Goal: Information Seeking & Learning: Learn about a topic

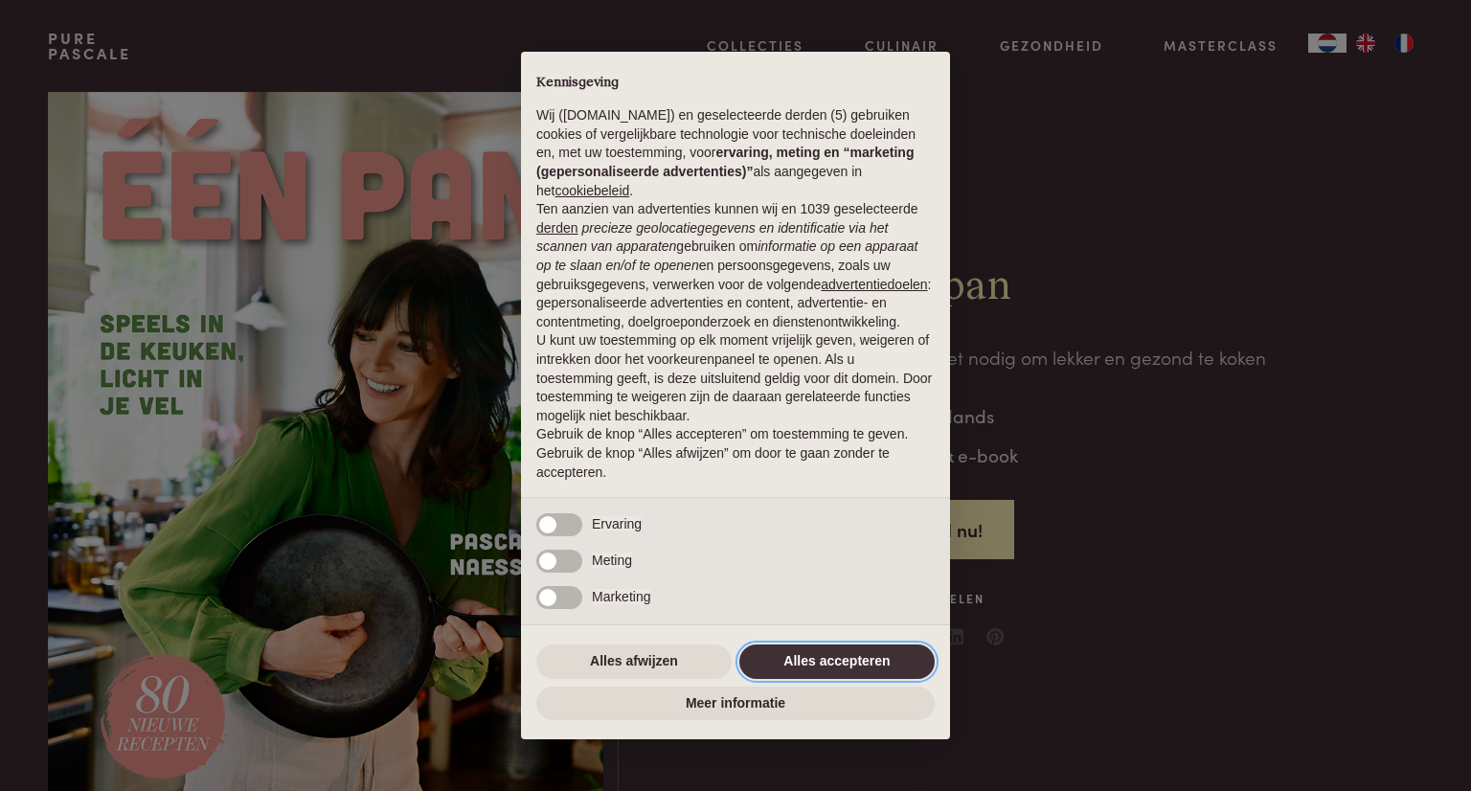
click at [841, 658] on button "Alles accepteren" at bounding box center [836, 661] width 195 height 34
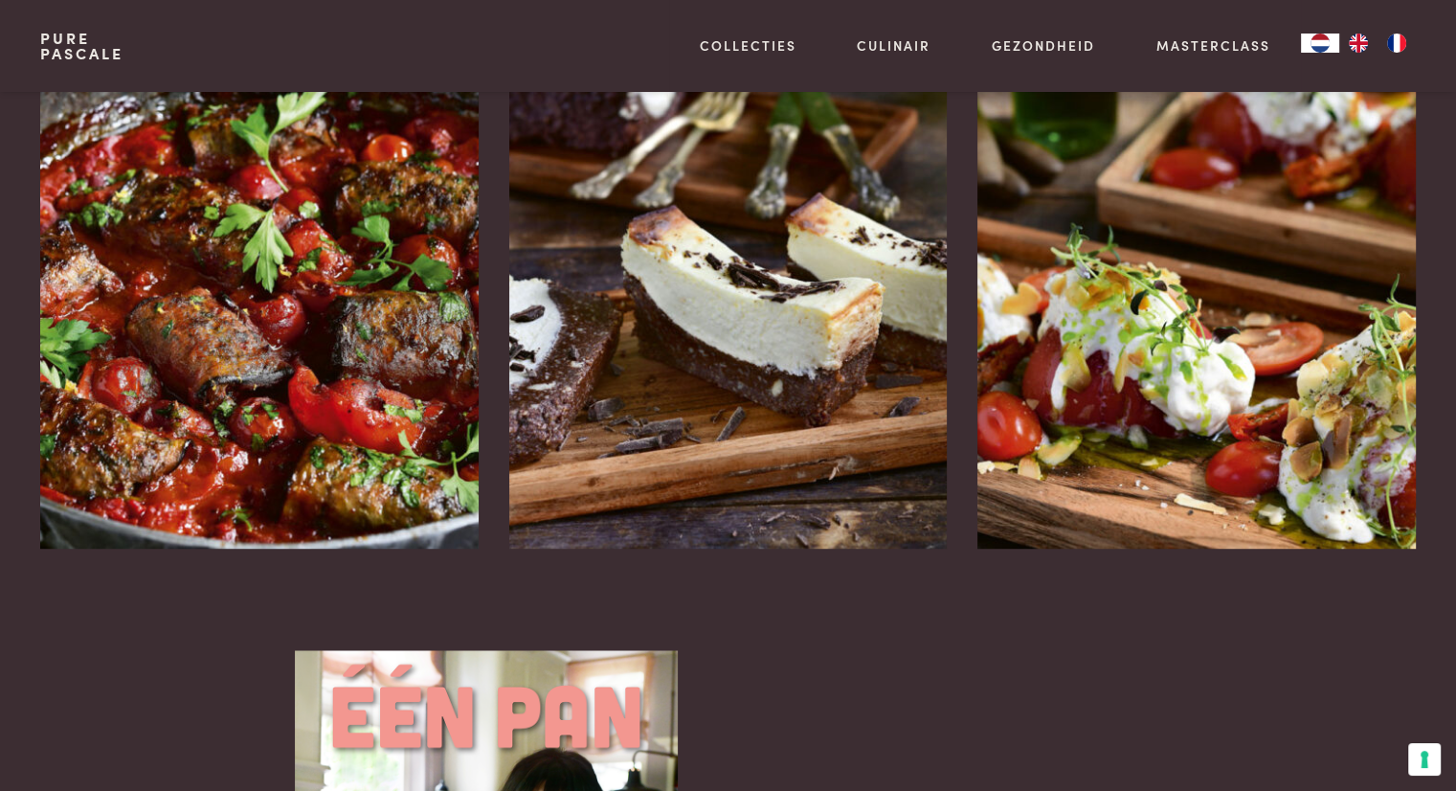
scroll to position [2585, 0]
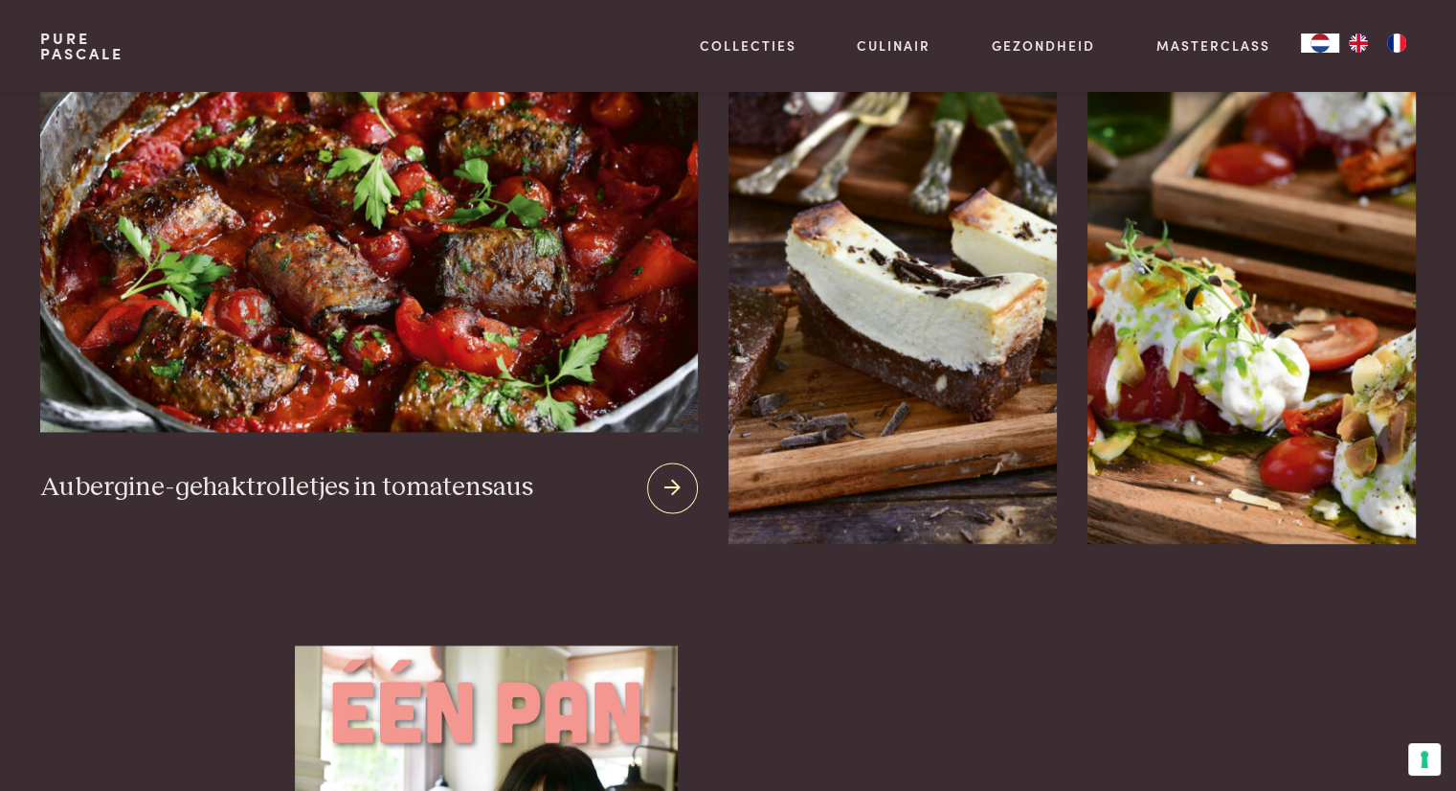
click at [490, 471] on h3 "Aubergine-gehaktrolletjes in tomatensaus" at bounding box center [286, 488] width 493 height 34
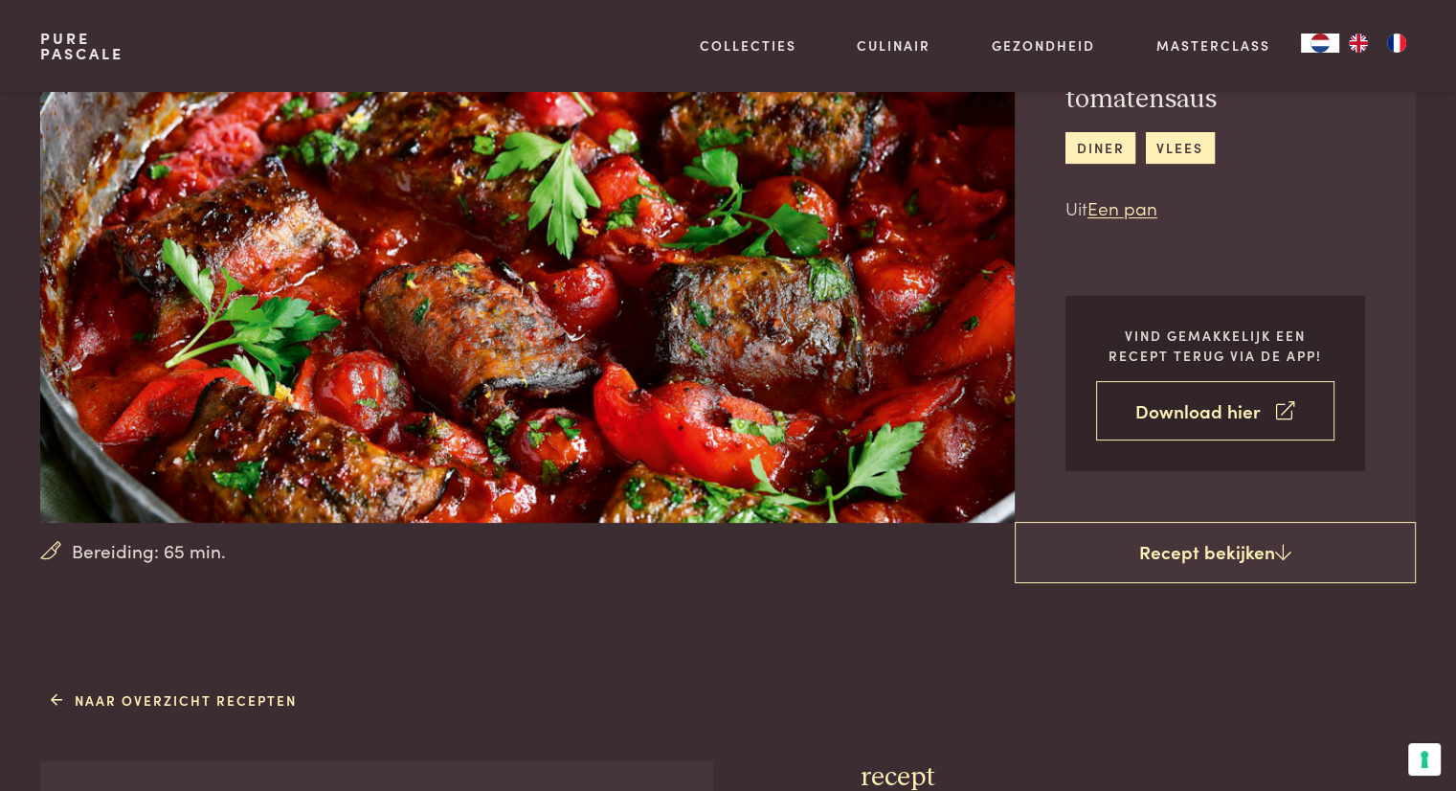
scroll to position [192, 0]
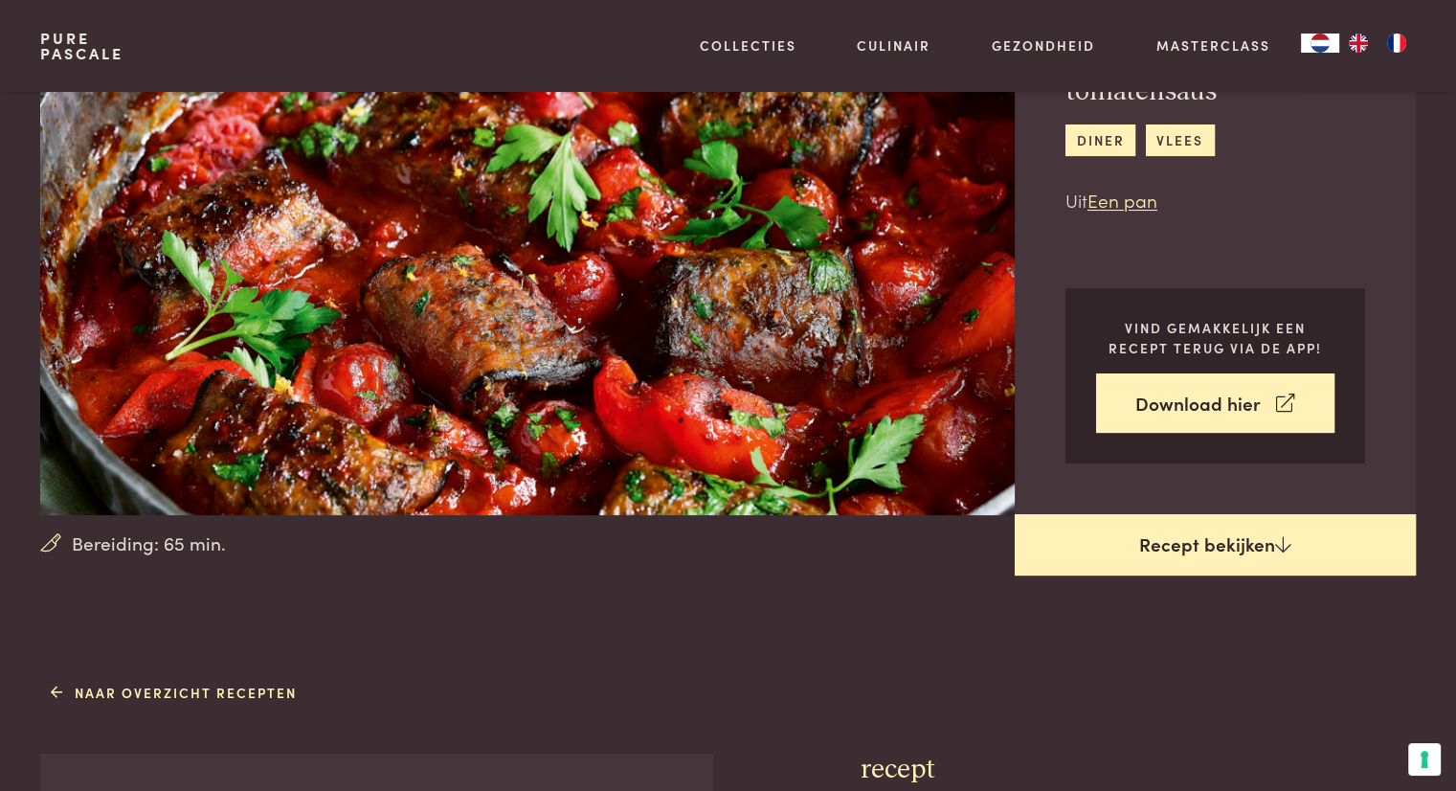
click at [1263, 540] on link "Recept bekijken" at bounding box center [1215, 544] width 401 height 61
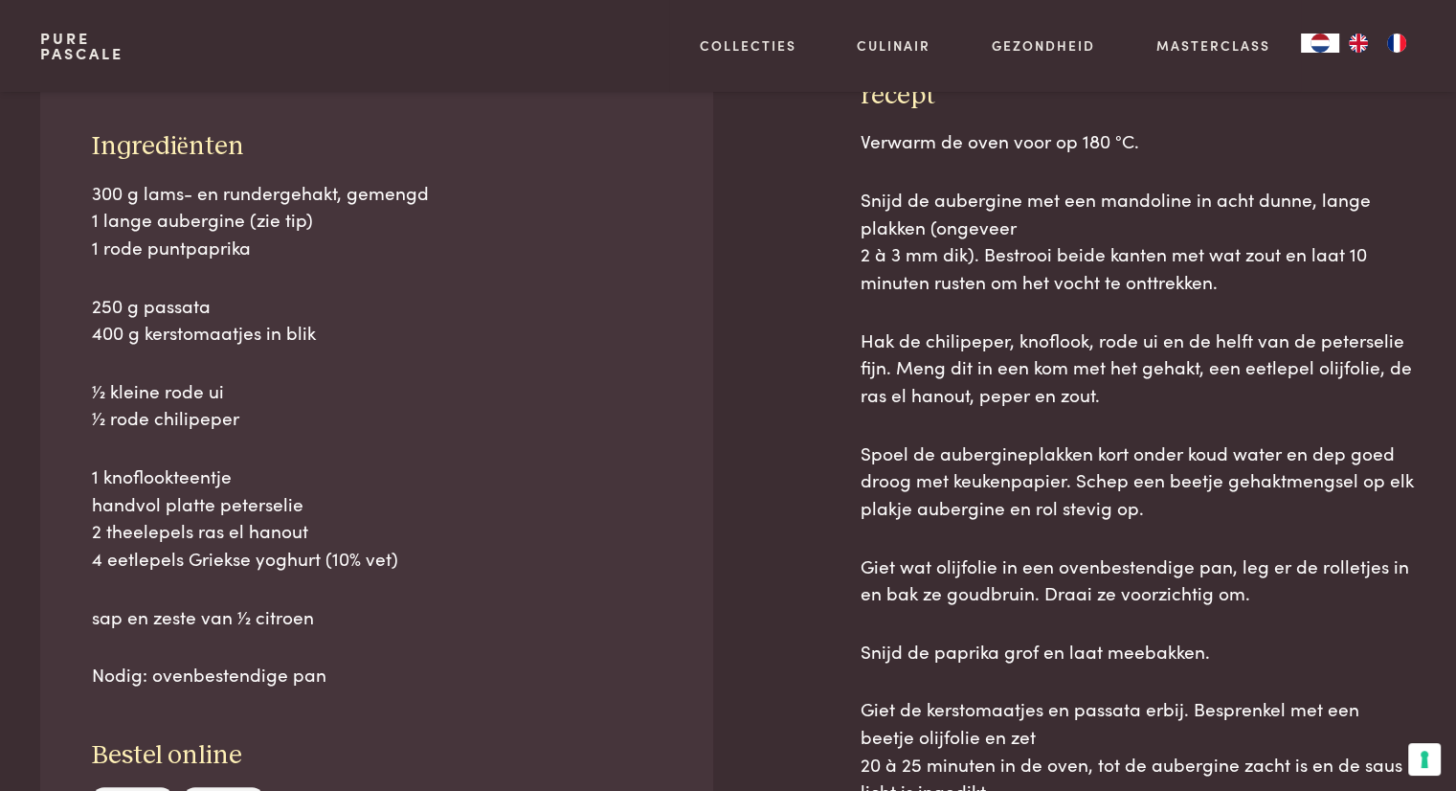
scroll to position [867, 0]
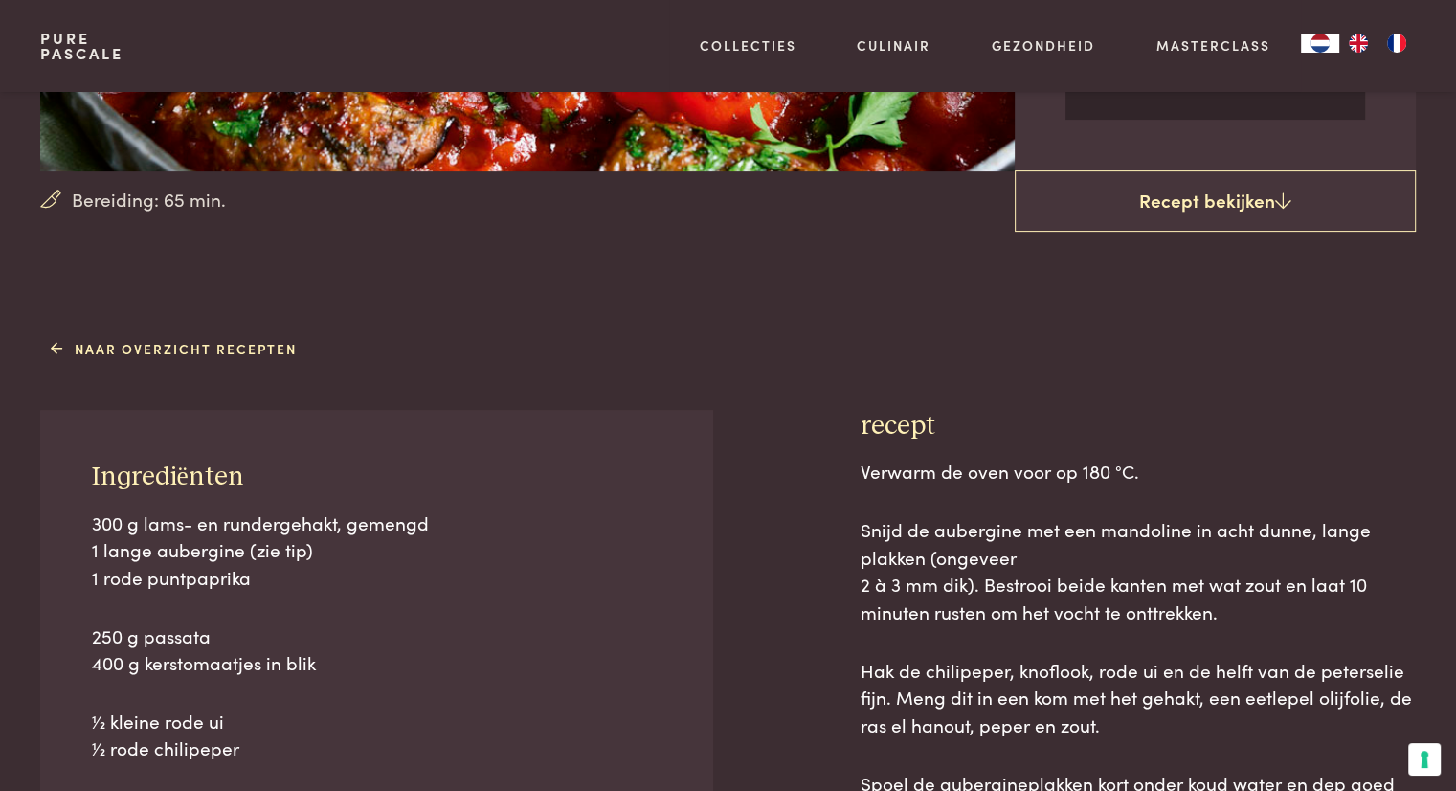
scroll to position [383, 0]
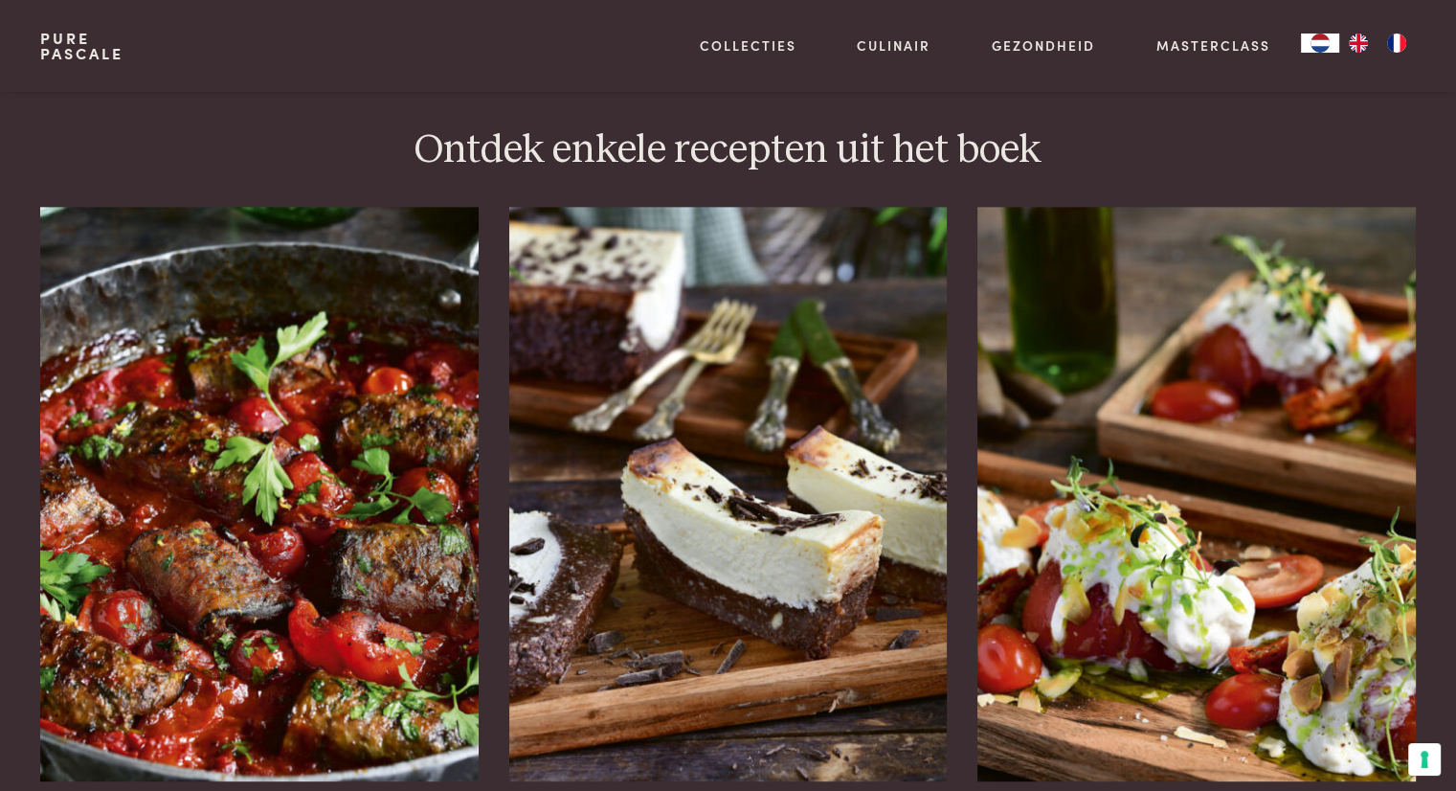
scroll to position [2585, 0]
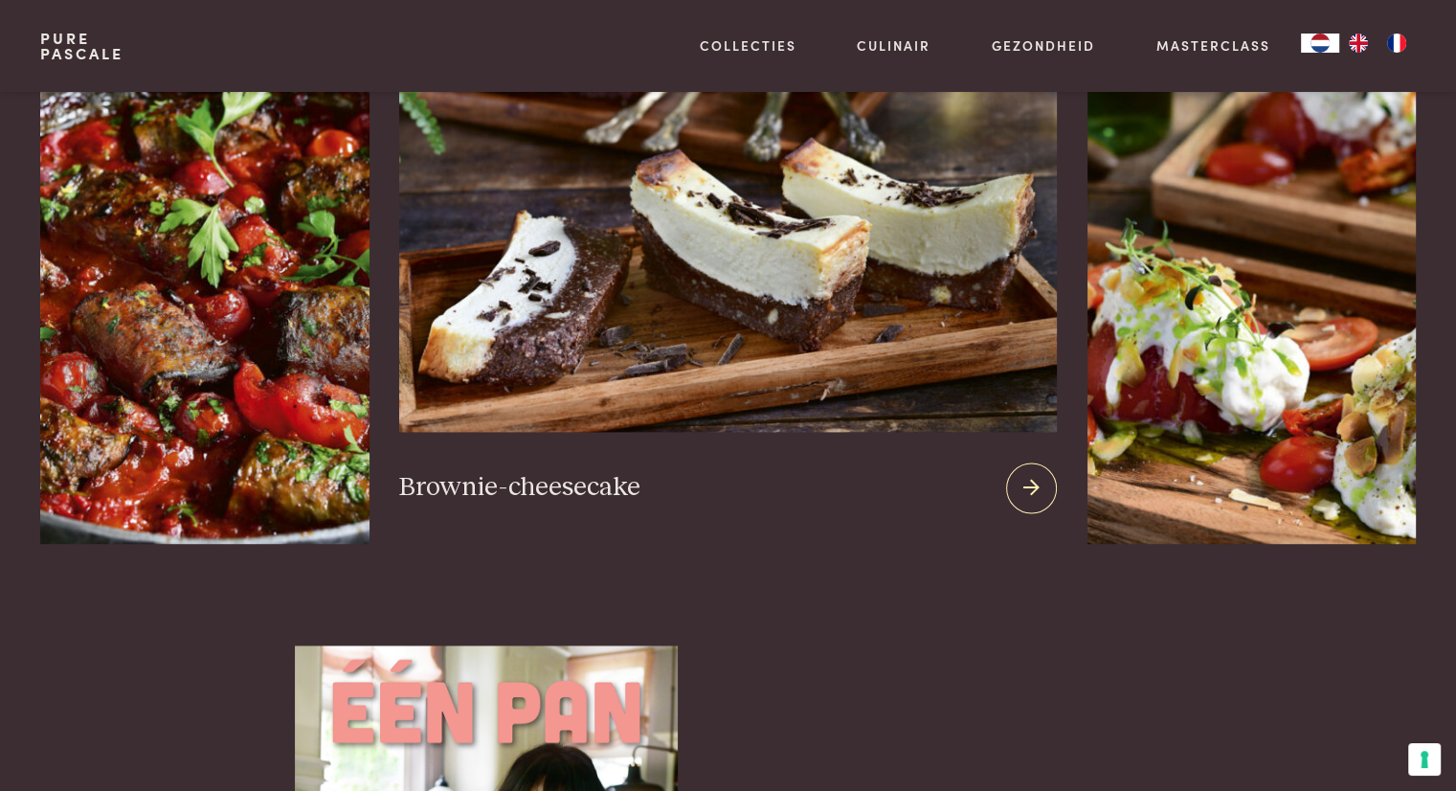
click at [758, 313] on img at bounding box center [727, 200] width 657 height 462
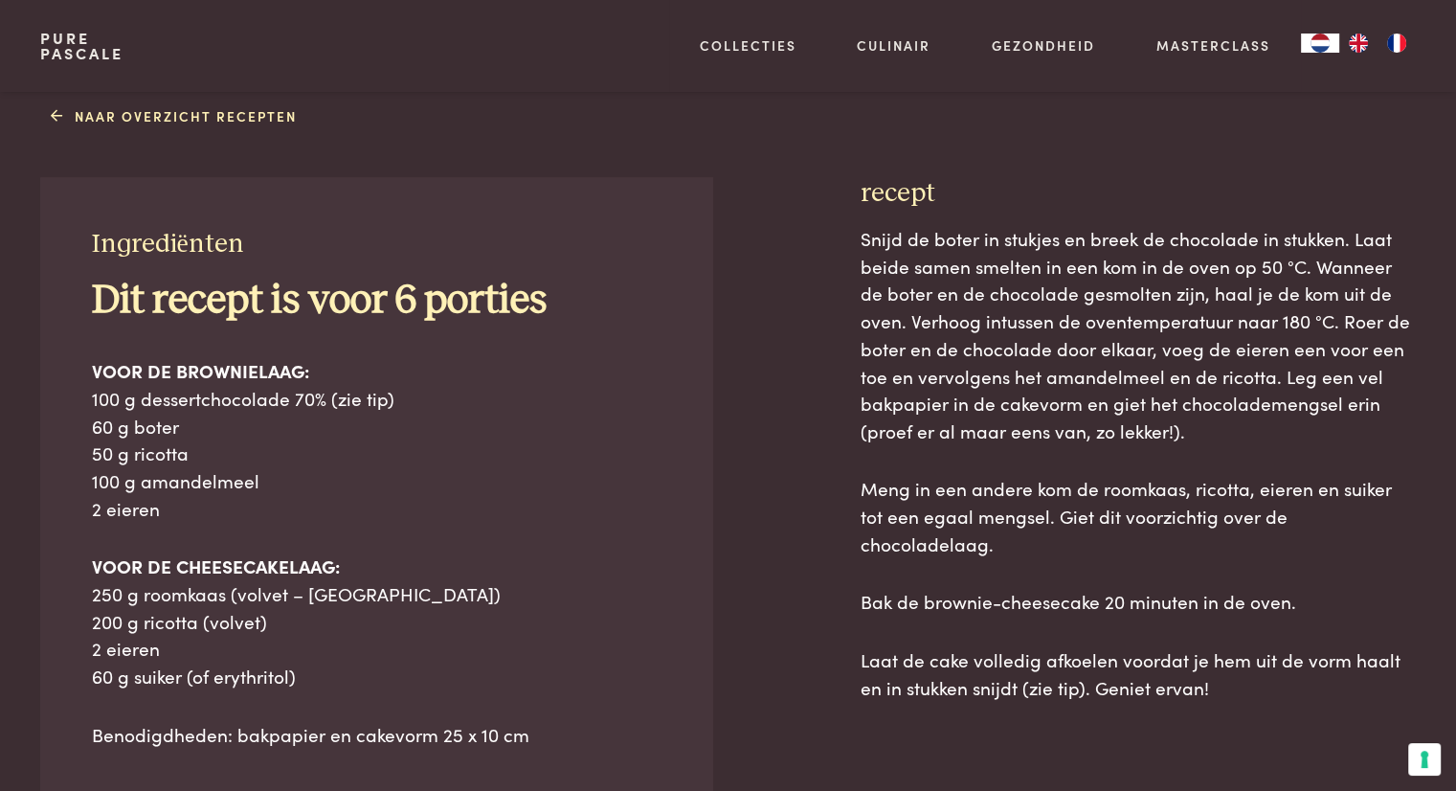
scroll to position [383, 0]
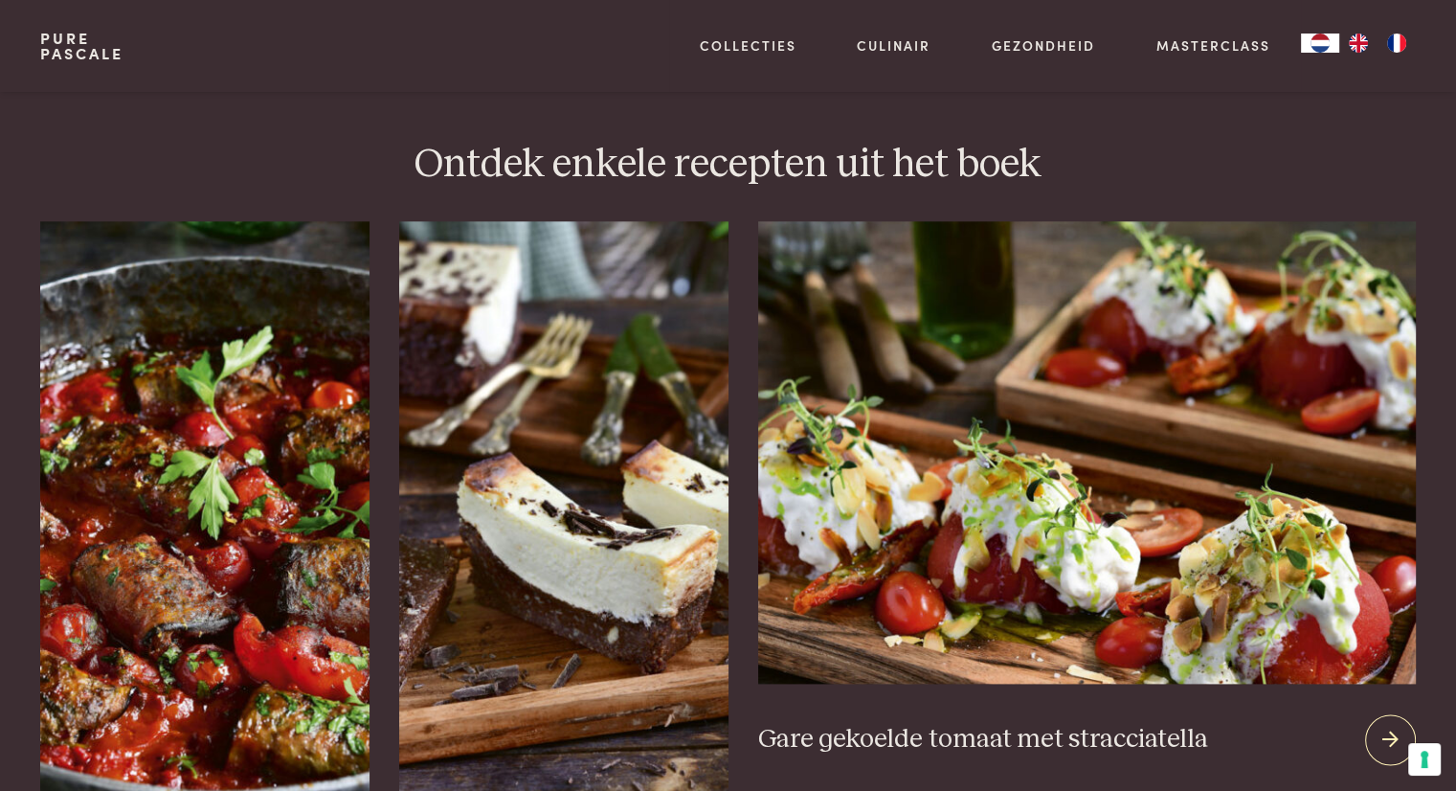
scroll to position [2490, 0]
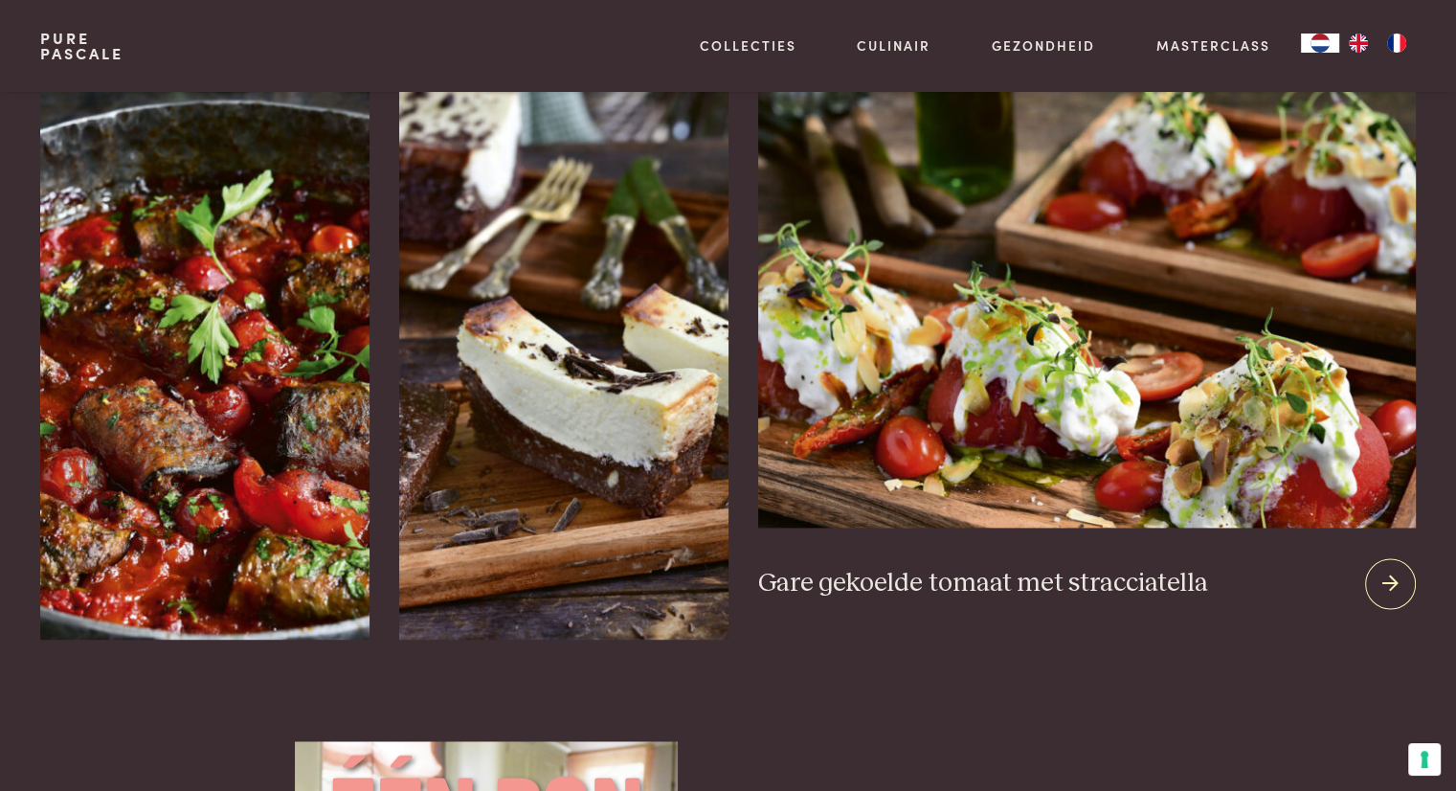
click at [1103, 361] on img at bounding box center [1086, 296] width 657 height 462
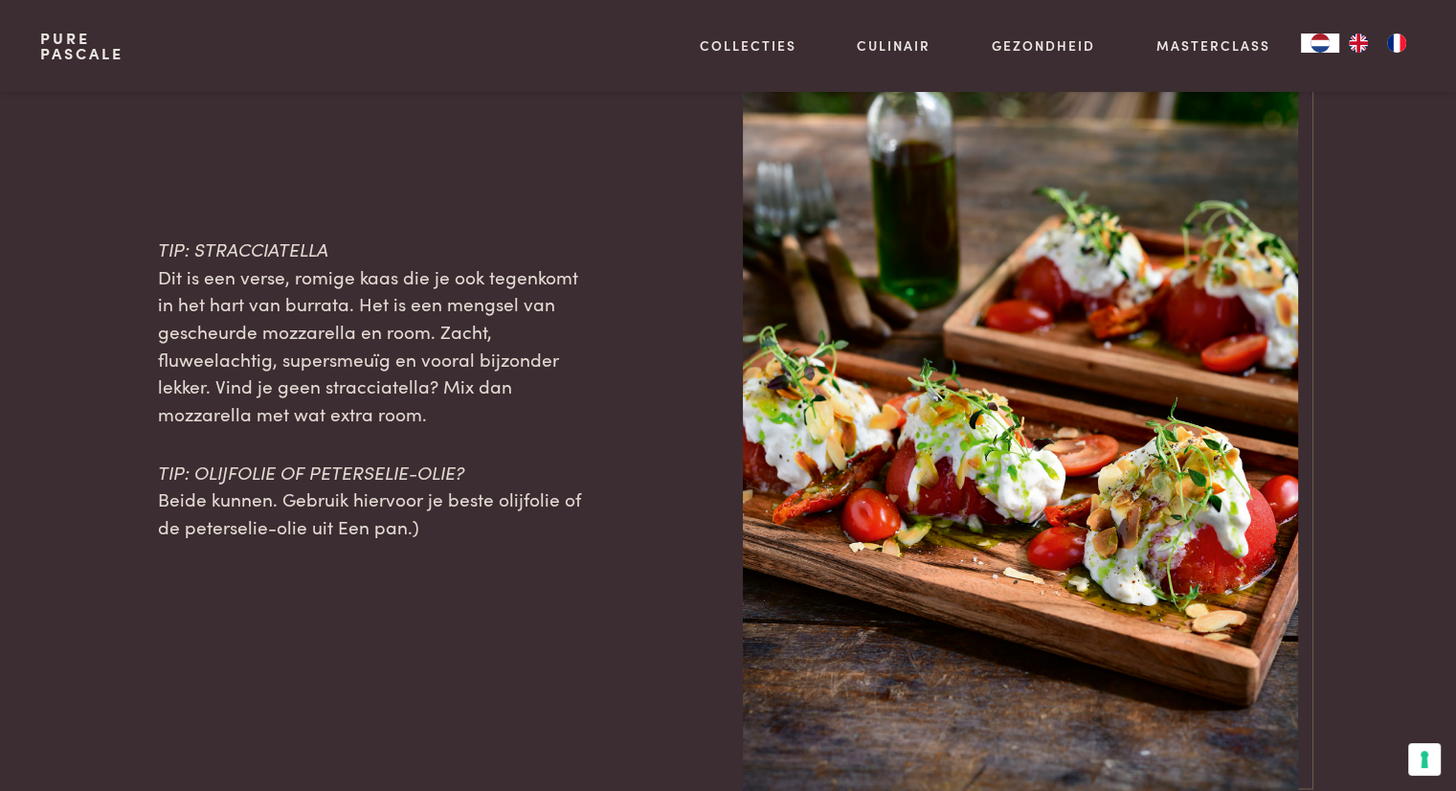
scroll to position [1628, 0]
